Goal: Communication & Community: Answer question/provide support

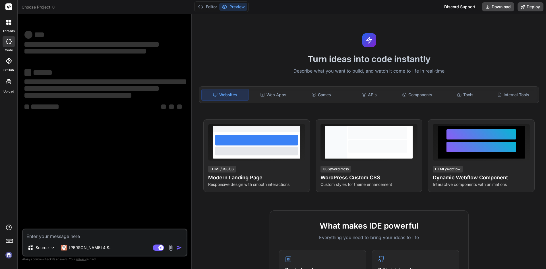
type textarea "x"
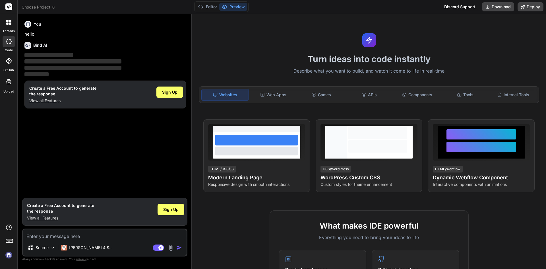
type textarea "H"
type textarea "x"
type textarea "Hi"
type textarea "x"
type textarea "Hi"
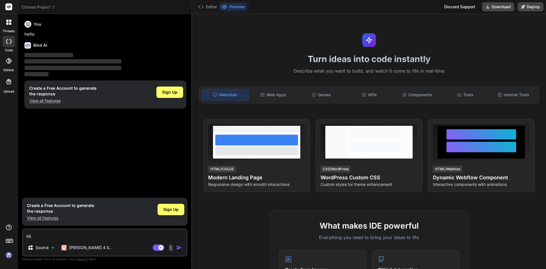
click at [177, 248] on img "button" at bounding box center [179, 248] width 6 height 6
click at [168, 209] on span "Sign Up" at bounding box center [170, 210] width 15 height 6
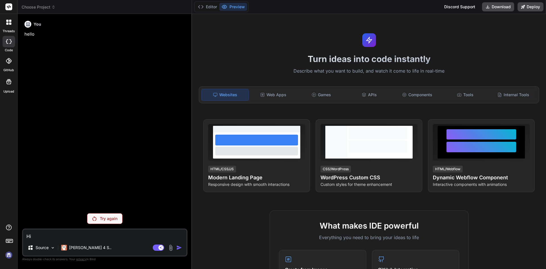
click at [103, 217] on p "Try again" at bounding box center [109, 219] width 18 height 6
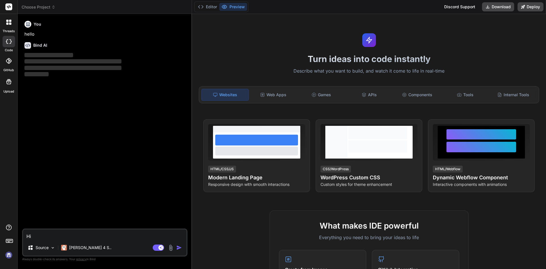
type textarea "x"
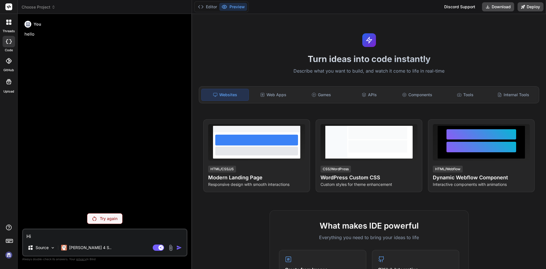
click at [43, 236] on textarea "Hi" at bounding box center [105, 234] width 164 height 10
drag, startPoint x: 39, startPoint y: 236, endPoint x: 12, endPoint y: 230, distance: 27.6
click at [12, 230] on div "threads code GitHub Upload Choose Project Created with Pixso. Bind AI Web Searc…" at bounding box center [273, 134] width 546 height 269
type textarea "H"
type textarea "x"
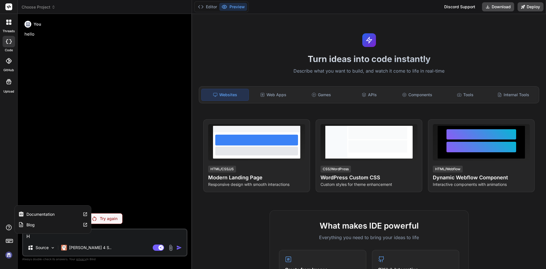
type textarea "He"
type textarea "x"
type textarea "Hel"
type textarea "x"
type textarea "Hell"
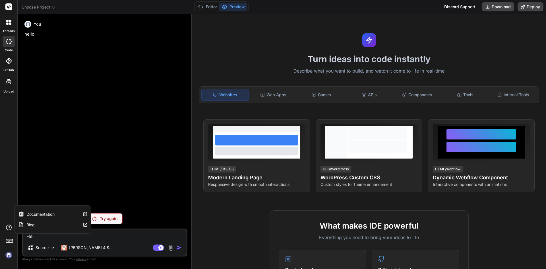
type textarea "x"
type textarea "Hello"
type textarea "x"
type textarea "Hello"
type textarea "x"
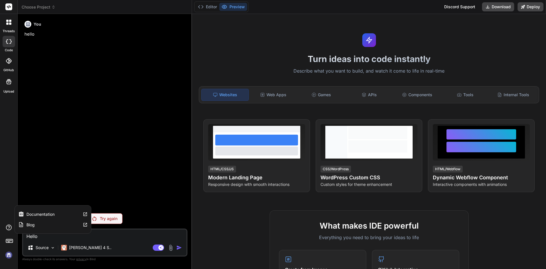
type textarea "Hello"
type textarea "x"
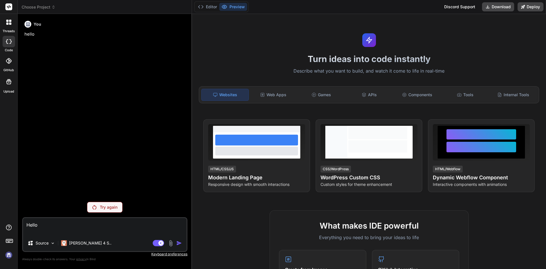
type textarea "Hello"
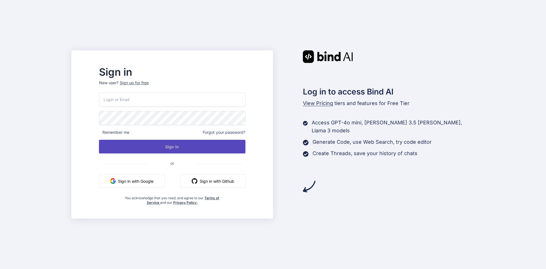
type input "fisori8497@mogash.com"
click at [187, 147] on button "Sign In" at bounding box center [172, 147] width 147 height 14
click at [192, 147] on button "Sign In" at bounding box center [172, 147] width 147 height 14
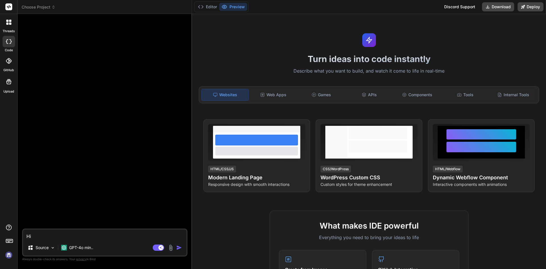
click at [177, 248] on img "button" at bounding box center [179, 248] width 6 height 6
type textarea "x"
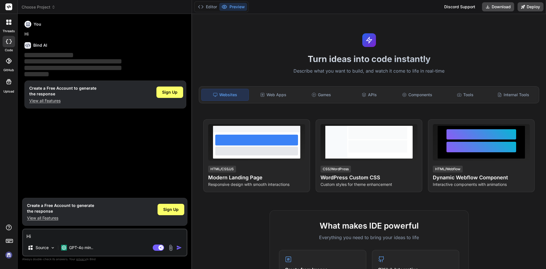
click at [37, 236] on textarea "Hi" at bounding box center [105, 234] width 164 height 10
paste textarea "<Col xl={12}> <ul className="message-student-list"> <li> <span style={{marginRi…"
type textarea "<Col xl={12}> <ul className="message-student-list"> <li> <span style={{marginRi…"
type textarea "x"
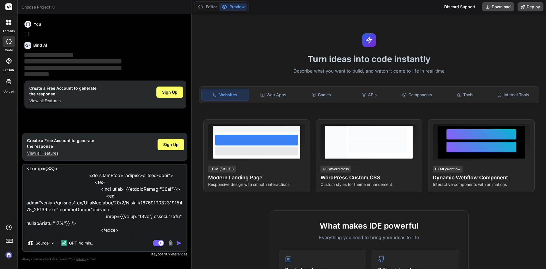
scroll to position [117, 0]
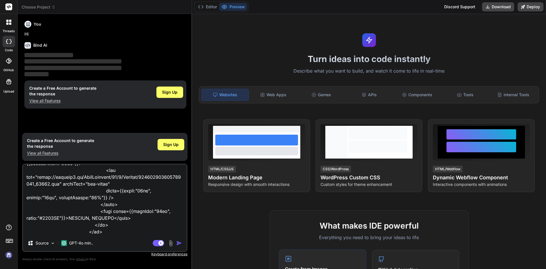
type textarea "<Col xl={12}> <ul className="message-student-list"> <li> <span style={{marginRi…"
type textarea "x"
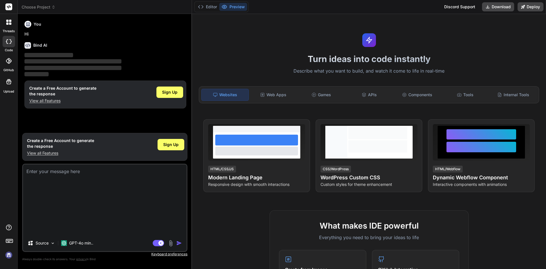
scroll to position [0, 0]
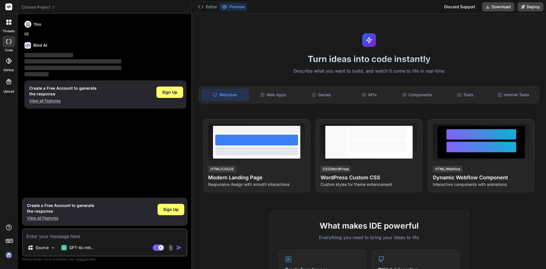
click at [27, 24] on icon at bounding box center [28, 24] width 5 height 5
click at [8, 255] on img at bounding box center [9, 255] width 10 height 10
type textarea "x"
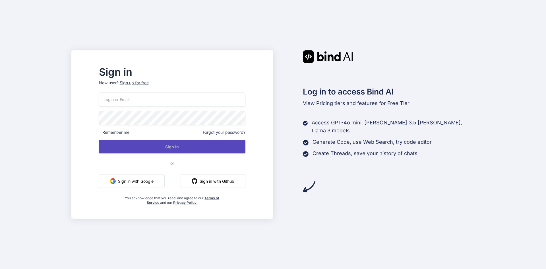
type input "fisori8497@mogash.com"
click at [188, 147] on button "Sign In" at bounding box center [172, 147] width 147 height 14
click at [184, 146] on button "Sign In" at bounding box center [172, 147] width 147 height 14
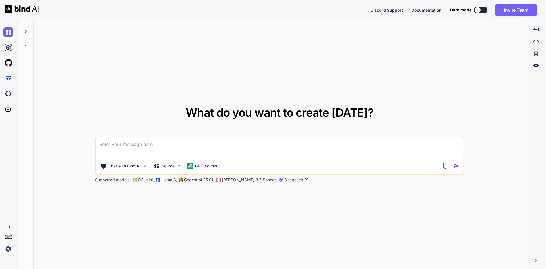
click at [133, 144] on textarea at bounding box center [280, 147] width 368 height 21
type textarea "x"
type textarea "H"
type textarea "x"
type textarea "He"
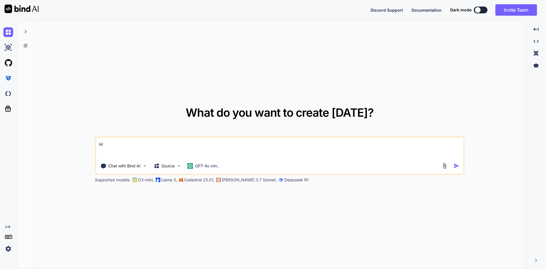
type textarea "x"
type textarea "Hel"
type textarea "x"
type textarea "Hell"
type textarea "x"
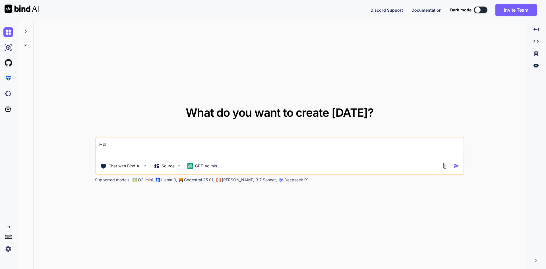
type textarea "Hello"
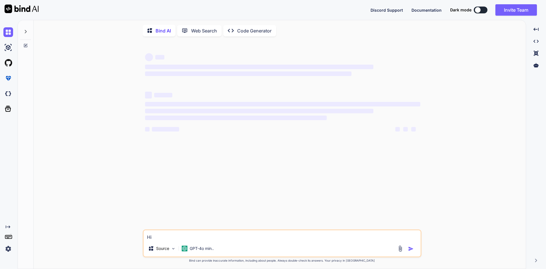
scroll to position [2, 0]
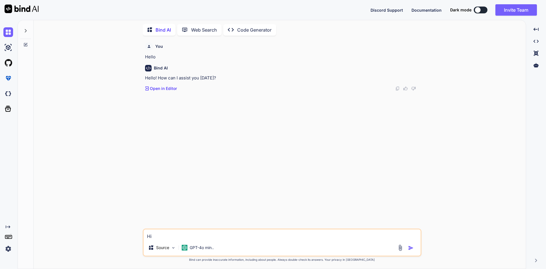
drag, startPoint x: 174, startPoint y: 232, endPoint x: 121, endPoint y: 228, distance: 52.8
click at [121, 228] on div "You Hello Bind AI Hello! How can I assist you today? Created with Pixso. Open i…" at bounding box center [282, 154] width 488 height 228
type textarea "x"
type textarea ".message-student-list li{ padding: 8px; border-radius: 4px; margin-bottom: 10px…"
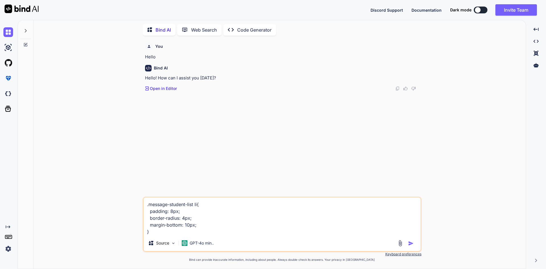
type textarea "x"
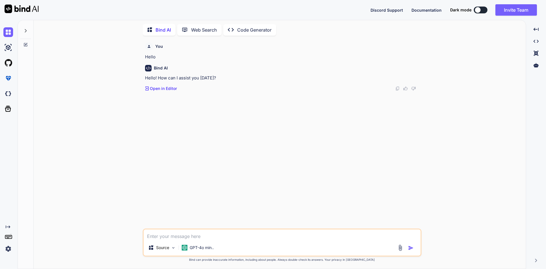
paste textarea "<Col xl={12}> <ul className="message-student-list"> <li> <span style={{marginRi…"
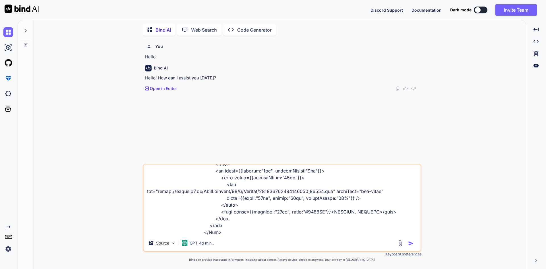
scroll to position [97, 0]
click at [181, 222] on textarea at bounding box center [282, 199] width 277 height 71
paste textarea ".message-student-list li{ padding: 8px; border-radius: 4px; margin-bottom: 10px…"
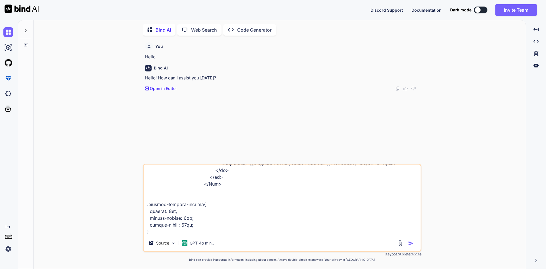
scroll to position [138, 0]
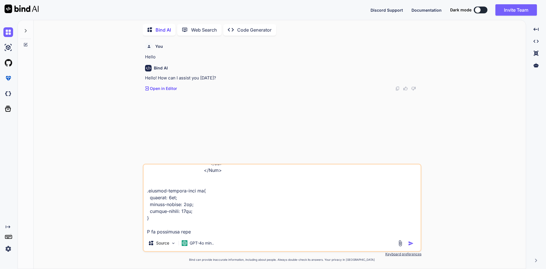
click at [171, 226] on textarea at bounding box center [282, 199] width 277 height 71
click at [193, 225] on textarea at bounding box center [282, 199] width 277 height 71
paste textarea "background: #EAEDF7;"
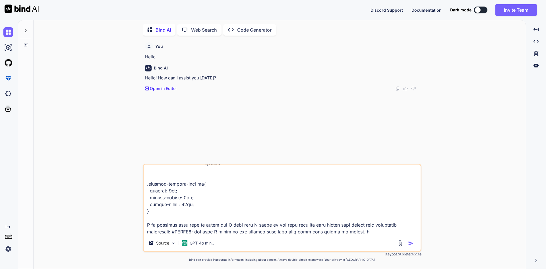
type textarea "<Col xl={12}> <ul className="message-student-list"> <li> <span style={{marginRi…"
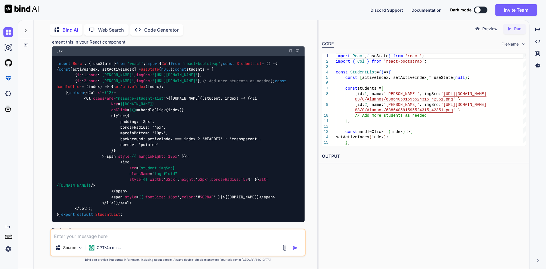
scroll to position [142, 0]
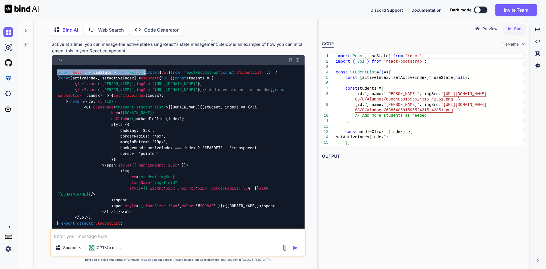
drag, startPoint x: 155, startPoint y: 71, endPoint x: 56, endPoint y: 73, distance: 99.0
click at [56, 73] on div "import React , { useState } from 'react' ; import { Col } from 'react-bootstrap…" at bounding box center [178, 148] width 253 height 166
copy code "import React , { useState } from 'react' ;"
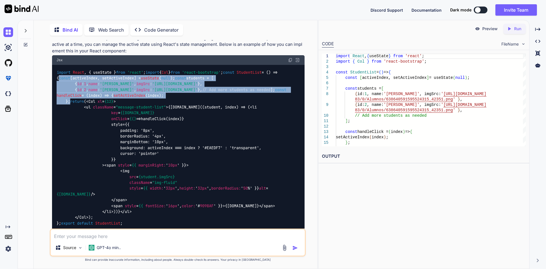
drag, startPoint x: 67, startPoint y: 95, endPoint x: 73, endPoint y: 168, distance: 73.4
click at [73, 168] on div "import React , { useState } from 'react' ; import { Col } from 'react-bootstrap…" at bounding box center [178, 148] width 253 height 166
copy code "const [activeIndex, setActiveIndex] = useState ( null ); const students = [ { i…"
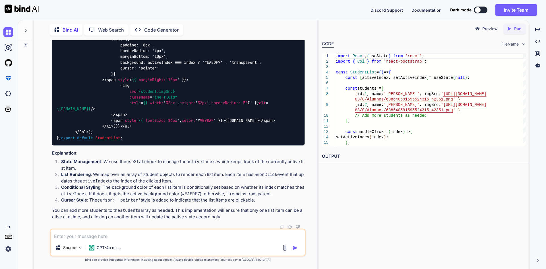
scroll to position [256, 0]
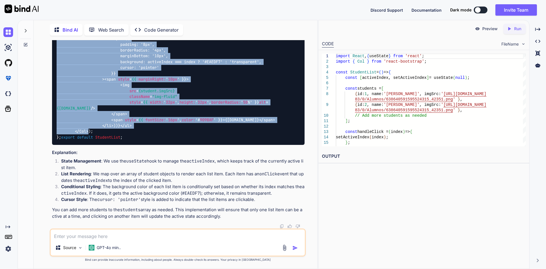
drag, startPoint x: 91, startPoint y: 218, endPoint x: 75, endPoint y: 71, distance: 147.0
click at [75, 71] on div "import React , { useState } from 'react' ; import { Col } from 'react-bootstrap…" at bounding box center [178, 62] width 253 height 166
copy span "< Col xl = {12} > < ul className = "message-student-list" > {students.map((stud…"
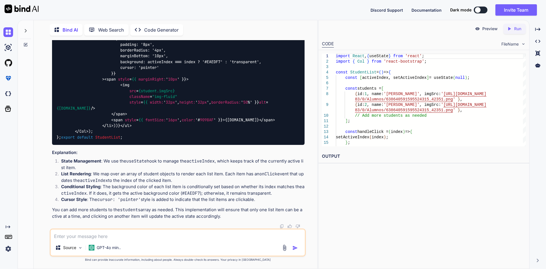
click at [372, 196] on div "Preview Created with Pixso. Run CODE FileName 14 15 16 12 13 10 11 8 9 6 7 3 4 …" at bounding box center [423, 144] width 211 height 249
click at [89, 232] on textarea at bounding box center [178, 234] width 254 height 10
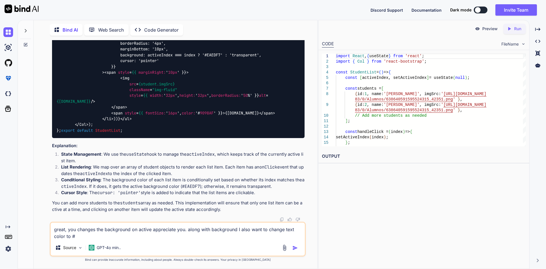
paste textarea "202020"
type textarea "great, you changes the background on active appreciate you. along with backgrou…"
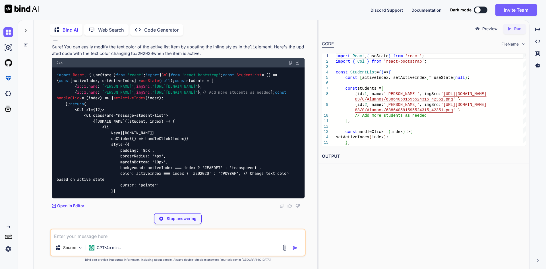
scroll to position [651, 0]
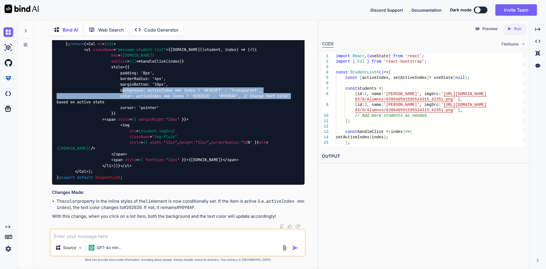
drag, startPoint x: 121, startPoint y: 180, endPoint x: 292, endPoint y: 186, distance: 171.6
click at [291, 174] on span "< Col xl = {12} > < ul className = "message-student-list" > {students.map((stud…" at bounding box center [174, 107] width 234 height 133
copy span "background: activeIndex === index ? '#EAEDF7' : 'transparent', color: activeInd…"
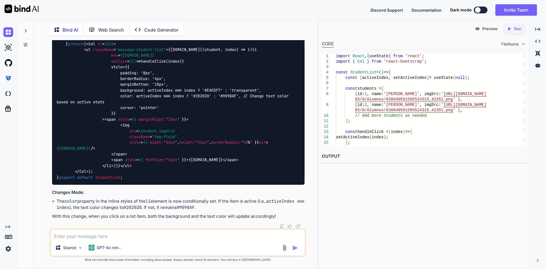
click at [80, 235] on textarea at bounding box center [178, 234] width 254 height 10
paste textarea "<li key={student.id} onClick={() => handleClick(index)} style={{ padding: '8px'…"
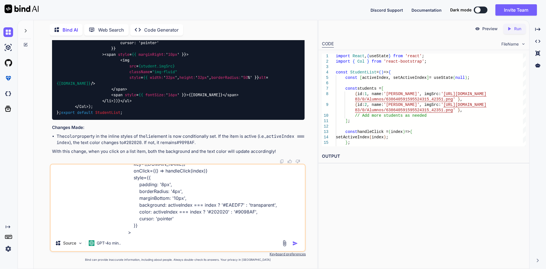
scroll to position [28, 0]
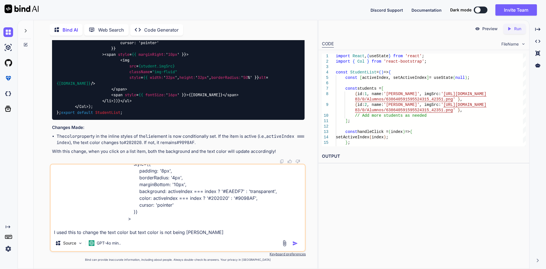
type textarea "<li key={student.id} onClick={() => handleClick(index)} style={{ padding: '8px'…"
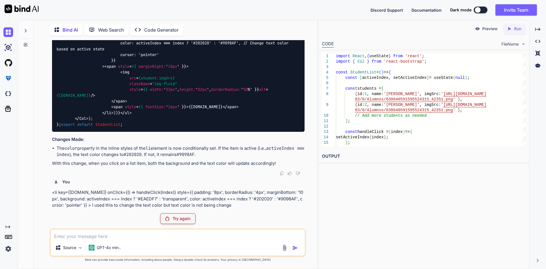
scroll to position [834, 0]
click at [182, 219] on p "Try again" at bounding box center [182, 219] width 18 height 6
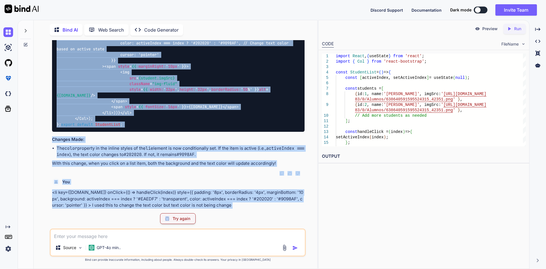
drag, startPoint x: 75, startPoint y: 52, endPoint x: 77, endPoint y: 113, distance: 61.2
click at [77, 113] on div "import React , { useState } from 'react' ; import { Col } from 'react-bootstrap…" at bounding box center [178, 42] width 253 height 177
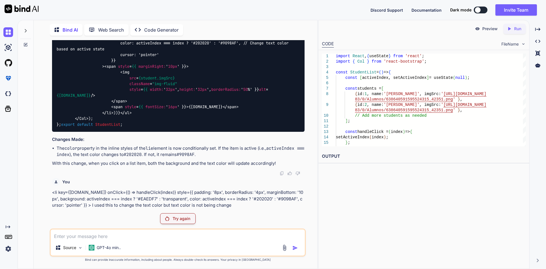
click at [109, 99] on div "import React , { useState } from 'react' ; import { Col } from 'react-bootstrap…" at bounding box center [178, 42] width 253 height 177
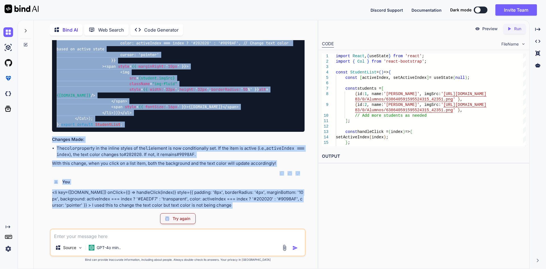
scroll to position [834, 0]
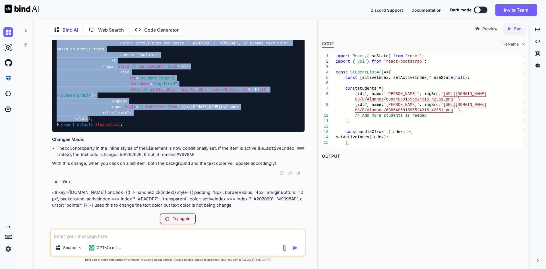
drag, startPoint x: 75, startPoint y: 109, endPoint x: 113, endPoint y: 102, distance: 38.4
click at [113, 102] on div "import React , { useState } from 'react' ; import { Col } from 'react-bootstrap…" at bounding box center [178, 42] width 253 height 177
copy span "< Col xl = {12} > < ul className = "message-student-list" > {students.map((stud…"
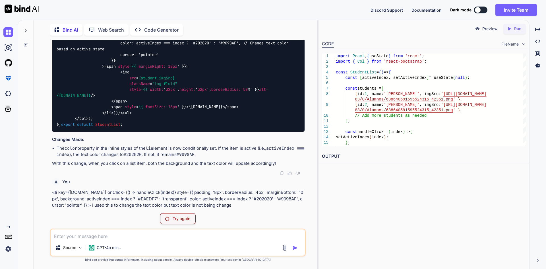
click at [84, 236] on textarea at bounding box center [178, 234] width 254 height 10
click at [249, 238] on textarea "I will provide you a great thing. If you will do it what I want that will be ve…" at bounding box center [178, 234] width 254 height 10
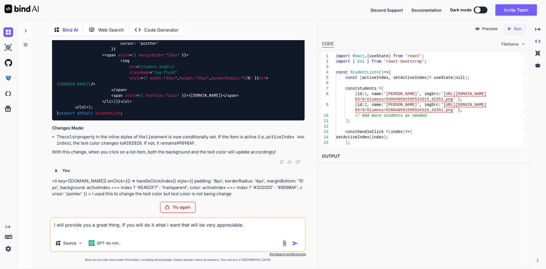
scroll to position [845, 0]
click at [75, 232] on textarea "I will provide you a great thing. If you will do it what I want that will be ve…" at bounding box center [178, 226] width 254 height 17
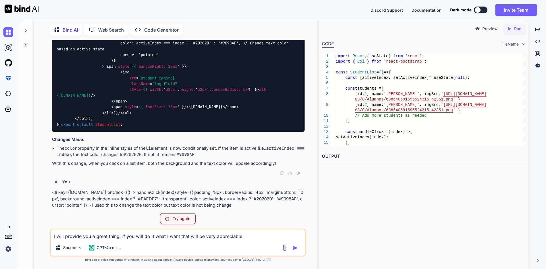
scroll to position [834, 0]
type textarea "I will provide you a great thing. If you will do it what I want that will be ve…"
click at [88, 234] on textarea "I will provide you a great thing. If you will do it what I want that will be ve…" at bounding box center [178, 234] width 254 height 10
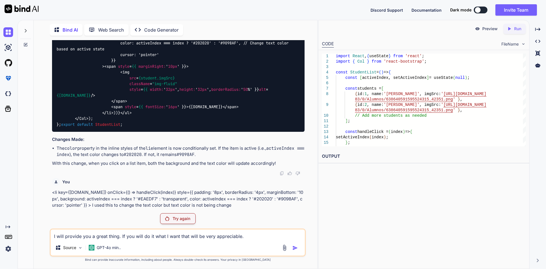
click at [258, 238] on textarea "I will provide you a great thing. If you will do it what I want that will be ve…" at bounding box center [178, 234] width 254 height 10
click at [170, 216] on div "Try again" at bounding box center [178, 218] width 36 height 11
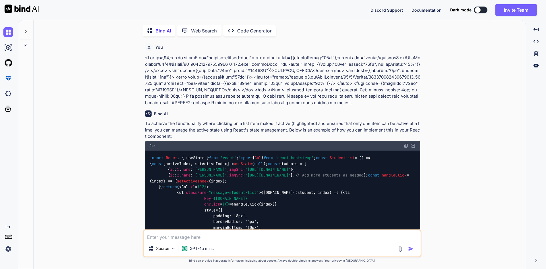
type textarea "x"
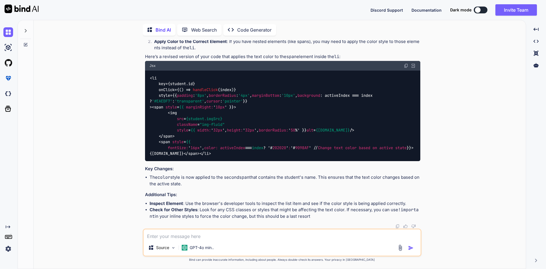
scroll to position [1468, 0]
type textarea "I will provide you a great thing. If you will do it what I want that will be ve…"
type textarea "x"
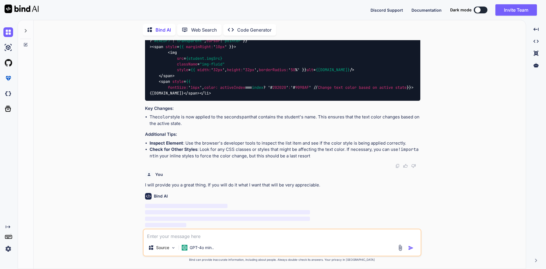
scroll to position [1674, 0]
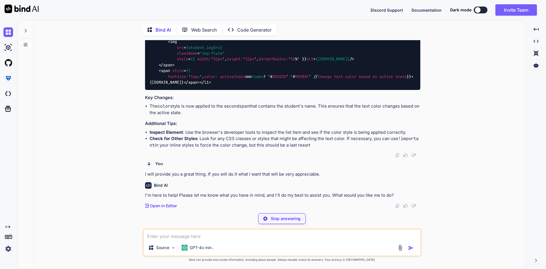
type textarea "x"
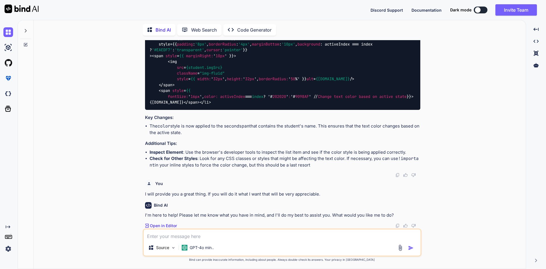
click at [169, 235] on textarea at bounding box center [282, 234] width 277 height 10
paste textarea "import React, { useState } from "react"; import { Button, Col, Row, Card, Form,…"
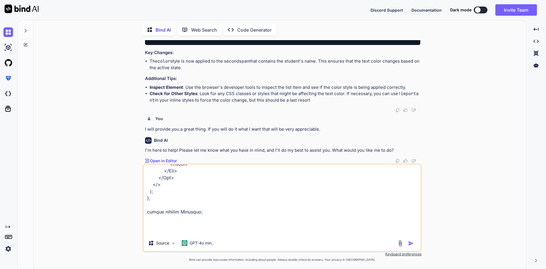
scroll to position [2383, 0]
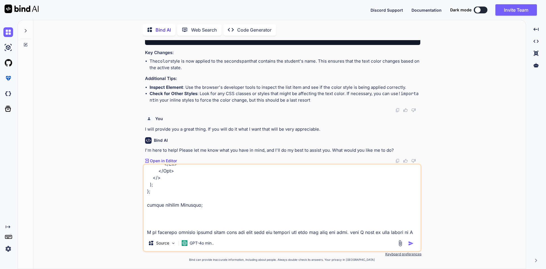
type textarea "import React, { useState } from "react"; import { Button, Col, Row, Card, Form,…"
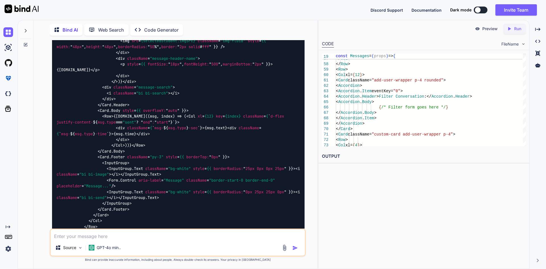
scroll to position [2355, 0]
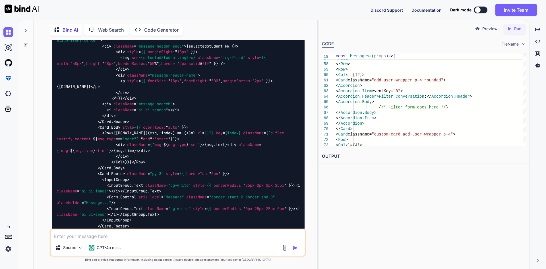
click at [136, 238] on textarea at bounding box center [178, 234] width 254 height 10
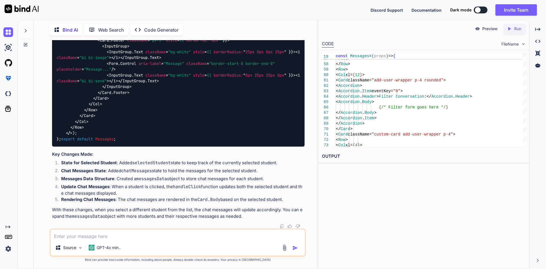
scroll to position [2810, 0]
click at [125, 237] on textarea "A lot of things you did great but alot of thing" at bounding box center [178, 234] width 254 height 10
click at [157, 235] on textarea "A lot of things you did great but a lot of thing" at bounding box center [178, 234] width 254 height 10
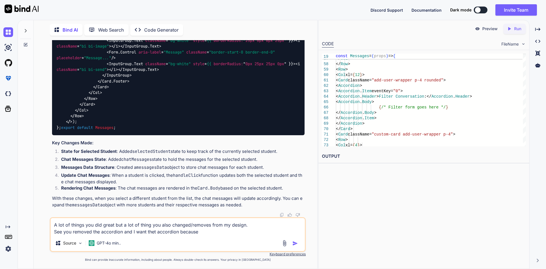
click at [154, 233] on textarea "A lot of things you did great but a lot of thing you also changed/removes from …" at bounding box center [178, 226] width 254 height 17
click at [205, 231] on textarea "A lot of things you did great but a lot of thing you also changed/removes from …" at bounding box center [178, 226] width 254 height 17
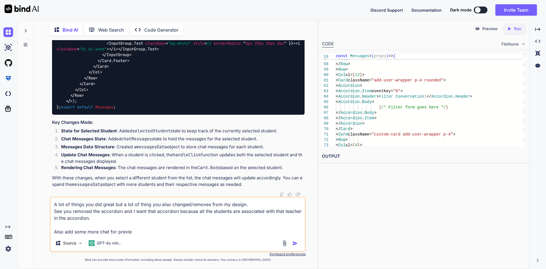
type textarea "A lot of things you did great but a lot of thing you also changed/removes from …"
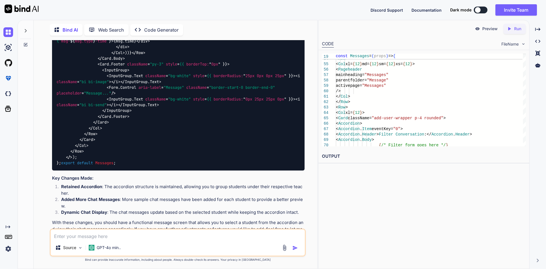
scroll to position [3390, 0]
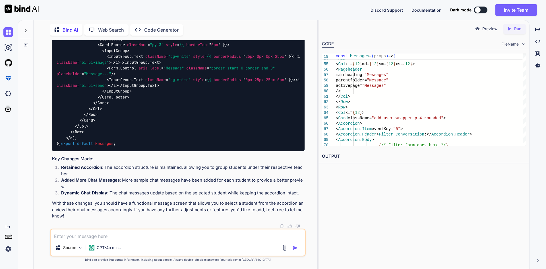
scroll to position [3788, 0]
click at [128, 237] on textarea at bounding box center [178, 234] width 254 height 10
paste textarea "msg-sent-sec"
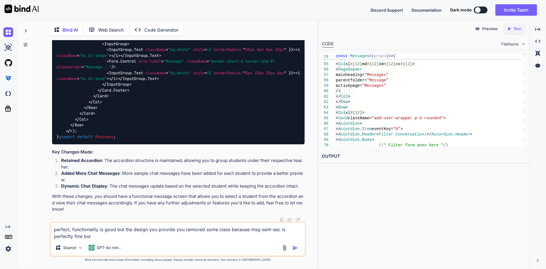
paste textarea "msg-sent-sec"
click at [108, 236] on textarea "perfect, functionality is good but the design you provide you removed some clas…" at bounding box center [178, 230] width 254 height 17
click at [145, 234] on textarea "perfect, functionality is good but the design you provide you removed some clas…" at bounding box center [178, 230] width 254 height 17
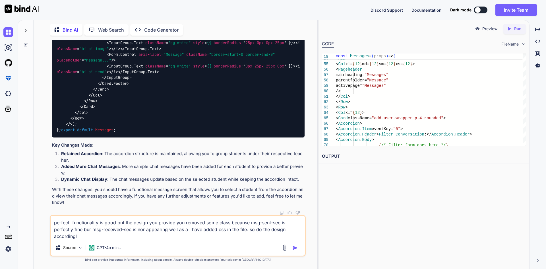
type textarea "perfect, functionality is good but the design you provide you removed some clas…"
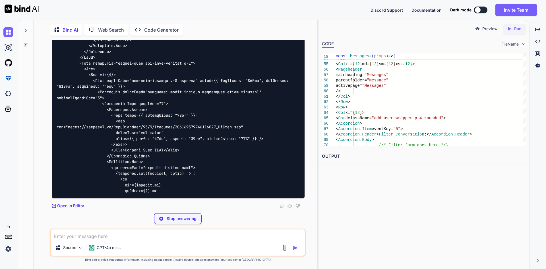
scroll to position [4628, 0]
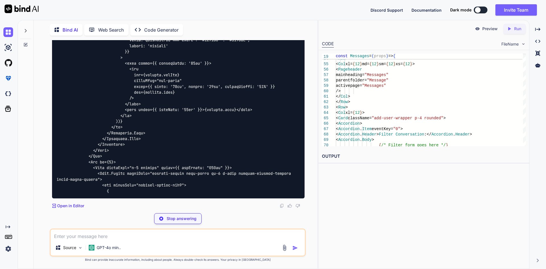
drag, startPoint x: 81, startPoint y: 82, endPoint x: 192, endPoint y: 86, distance: 111.6
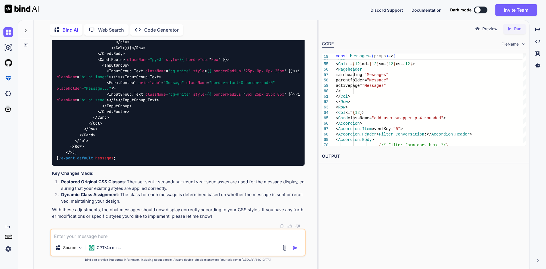
scroll to position [4591, 0]
click at [113, 236] on textarea at bounding box center [178, 234] width 254 height 10
paste textarea ".msg-reveived-sec { background: #E9EEFF; color: #2F2E43; padding: 10px 10px; bo…"
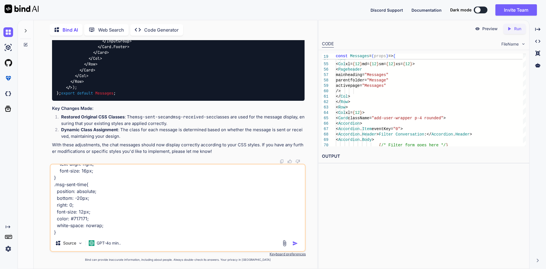
scroll to position [212, 0]
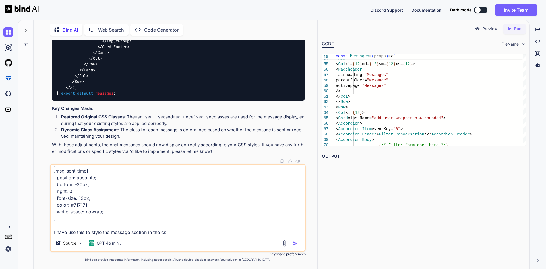
type textarea ".msg-reveived-sec { background: #E9EEFF; color: #2F2E43; padding: 10px 10px; bo…"
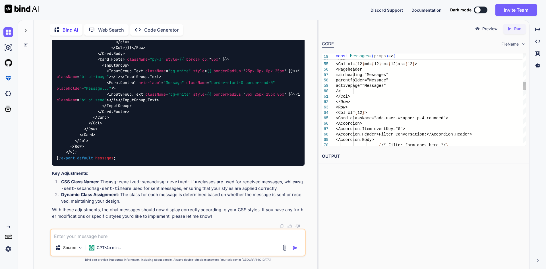
scroll to position [5905, 0]
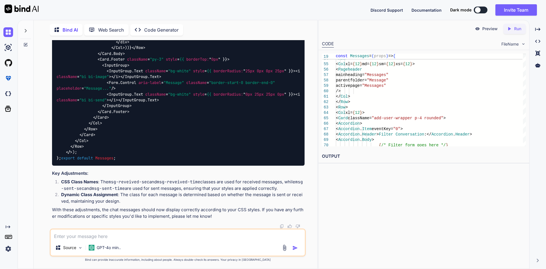
click at [127, 234] on textarea at bounding box center [178, 234] width 254 height 10
type textarea "Perfect, Great job"
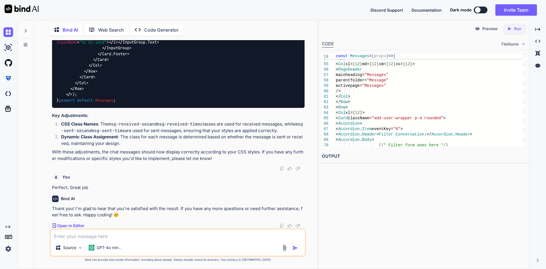
scroll to position [6940, 0]
click at [99, 236] on textarea at bounding box center [178, 234] width 254 height 10
paste textarea "<Card.Header className="message-header text-white py-2 d-flex justify-content-b…"
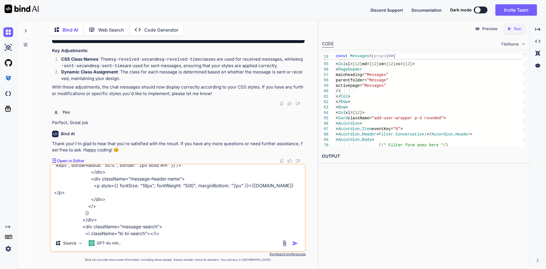
scroll to position [19, 0]
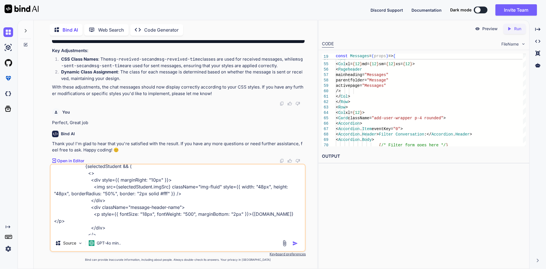
drag, startPoint x: 127, startPoint y: 207, endPoint x: 178, endPoint y: 207, distance: 50.6
click at [178, 207] on textarea "<Card.Header className="message-header text-white py-2 d-flex justify-content-b…" at bounding box center [178, 199] width 254 height 71
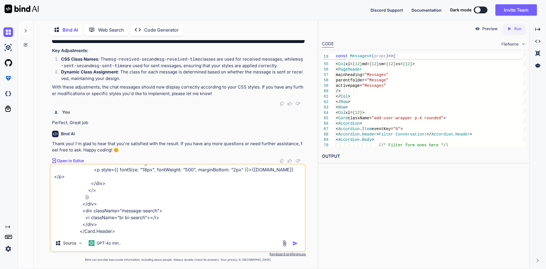
scroll to position [76, 0]
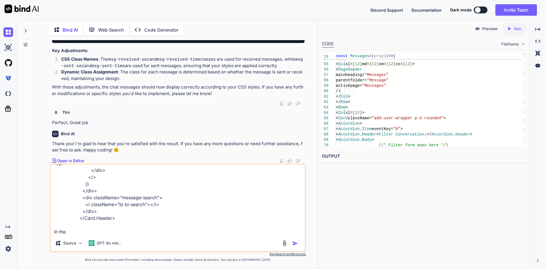
click at [79, 231] on textarea "<Card.Header className="message-header text-white py-2 d-flex justify-content-b…" at bounding box center [178, 199] width 254 height 71
paste textarea "message-header-name"
click at [74, 232] on textarea "<Card.Header className="message-header text-white py-2 d-flex justify-content-b…" at bounding box center [178, 199] width 254 height 71
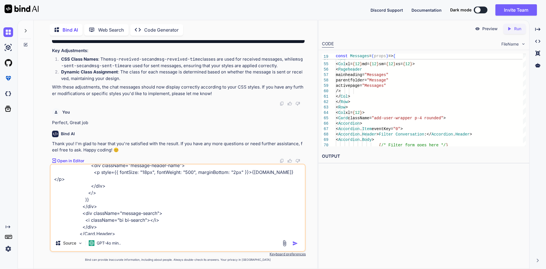
scroll to position [48, 0]
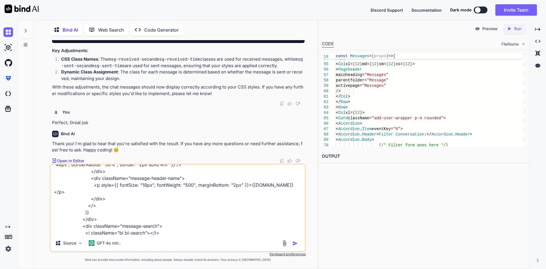
drag, startPoint x: 248, startPoint y: 185, endPoint x: 296, endPoint y: 185, distance: 48.1
click at [296, 185] on textarea "<Card.Header className="message-header text-white py-2 d-flex justify-content-b…" at bounding box center [178, 199] width 254 height 71
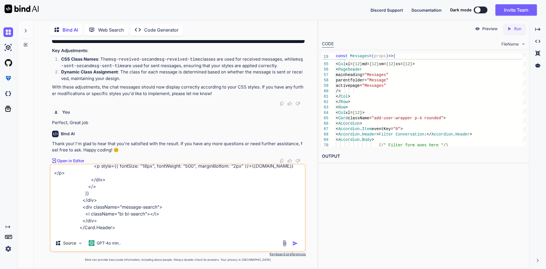
scroll to position [76, 0]
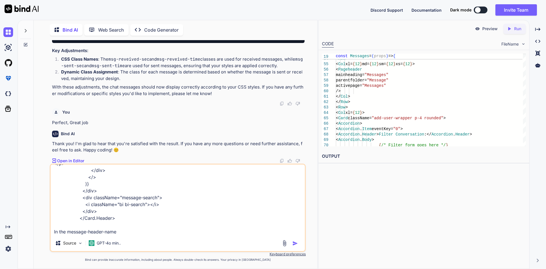
click at [125, 231] on textarea "<Card.Header className="message-header text-white py-2 d-flex justify-content-b…" at bounding box center [178, 199] width 254 height 71
paste textarea "[DOMAIN_NAME]"
type textarea "<Card.Header className="message-header text-white py-2 d-flex justify-content-b…"
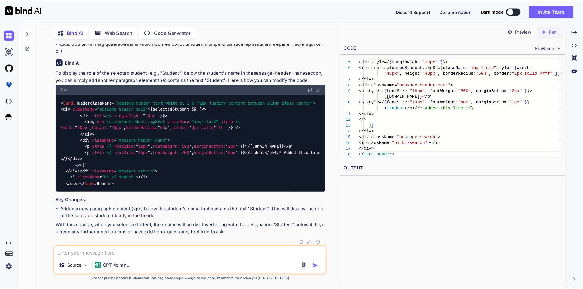
scroll to position [7215, 0]
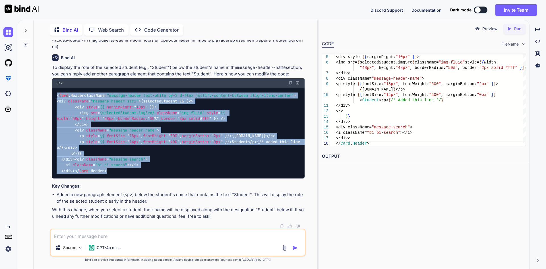
drag, startPoint x: 95, startPoint y: 179, endPoint x: 54, endPoint y: 59, distance: 126.4
click at [54, 88] on div "< Card . Header className= "message-header text-white py-2 d-flex justify-conte…" at bounding box center [178, 133] width 253 height 90
copy code "< Card . Header className= "message-header text-white py-2 d-flex justify-conte…"
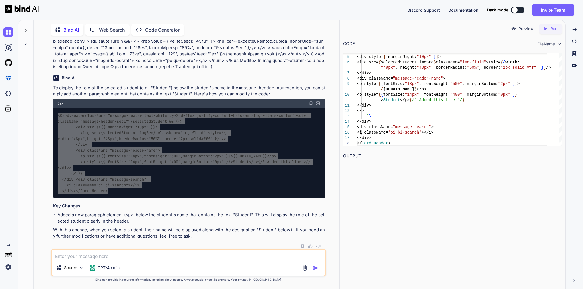
scroll to position [7024, 0]
